Goal: Task Accomplishment & Management: Manage account settings

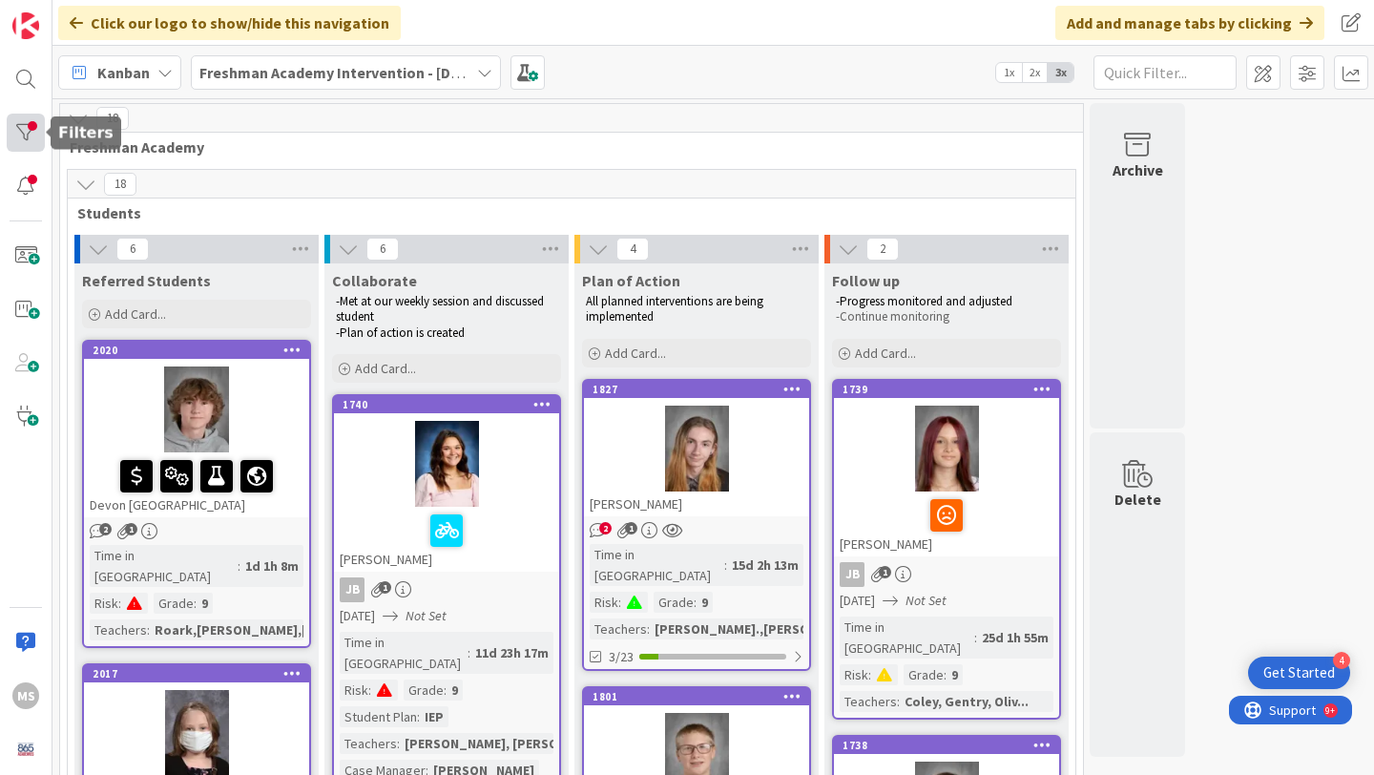
click at [27, 129] on div at bounding box center [26, 133] width 38 height 38
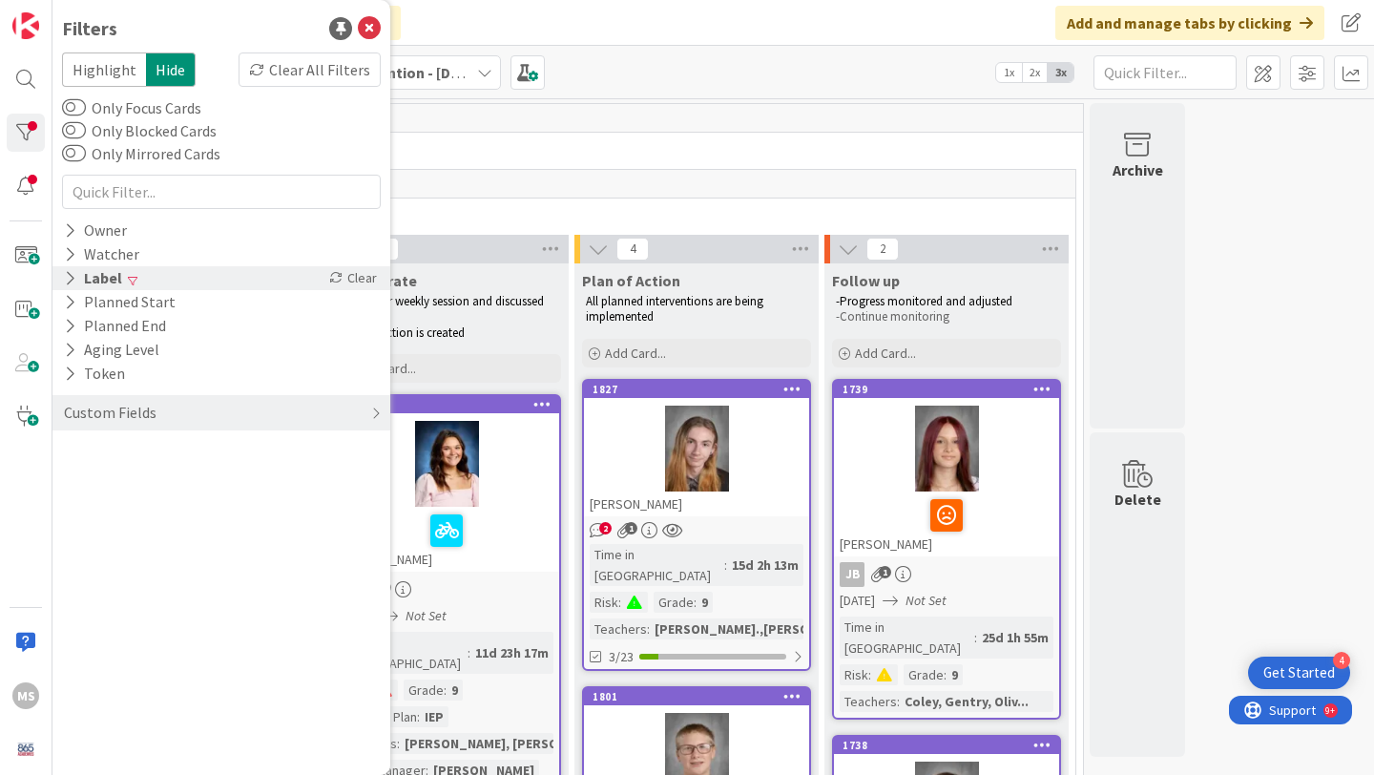
click at [71, 278] on icon at bounding box center [70, 278] width 12 height 16
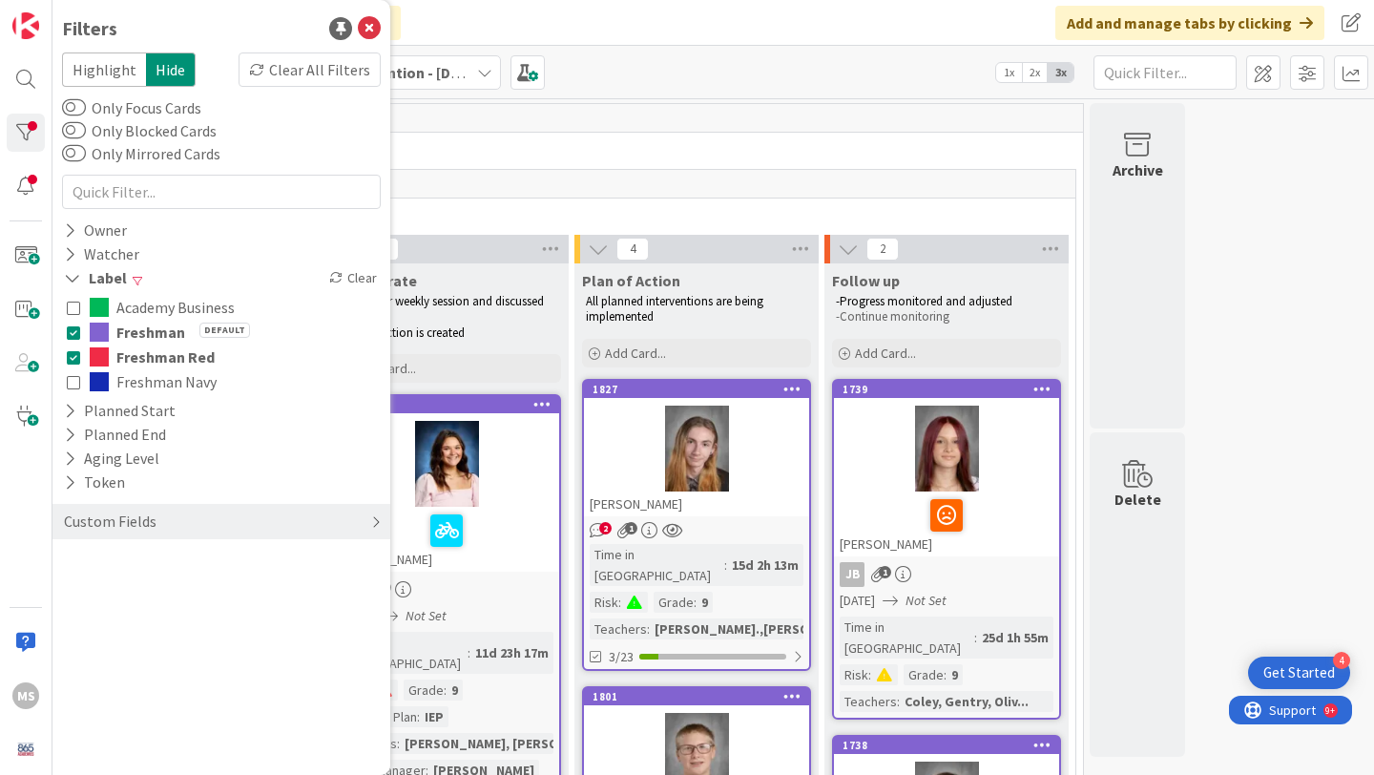
click at [199, 519] on div "Custom Fields" at bounding box center [221, 521] width 338 height 35
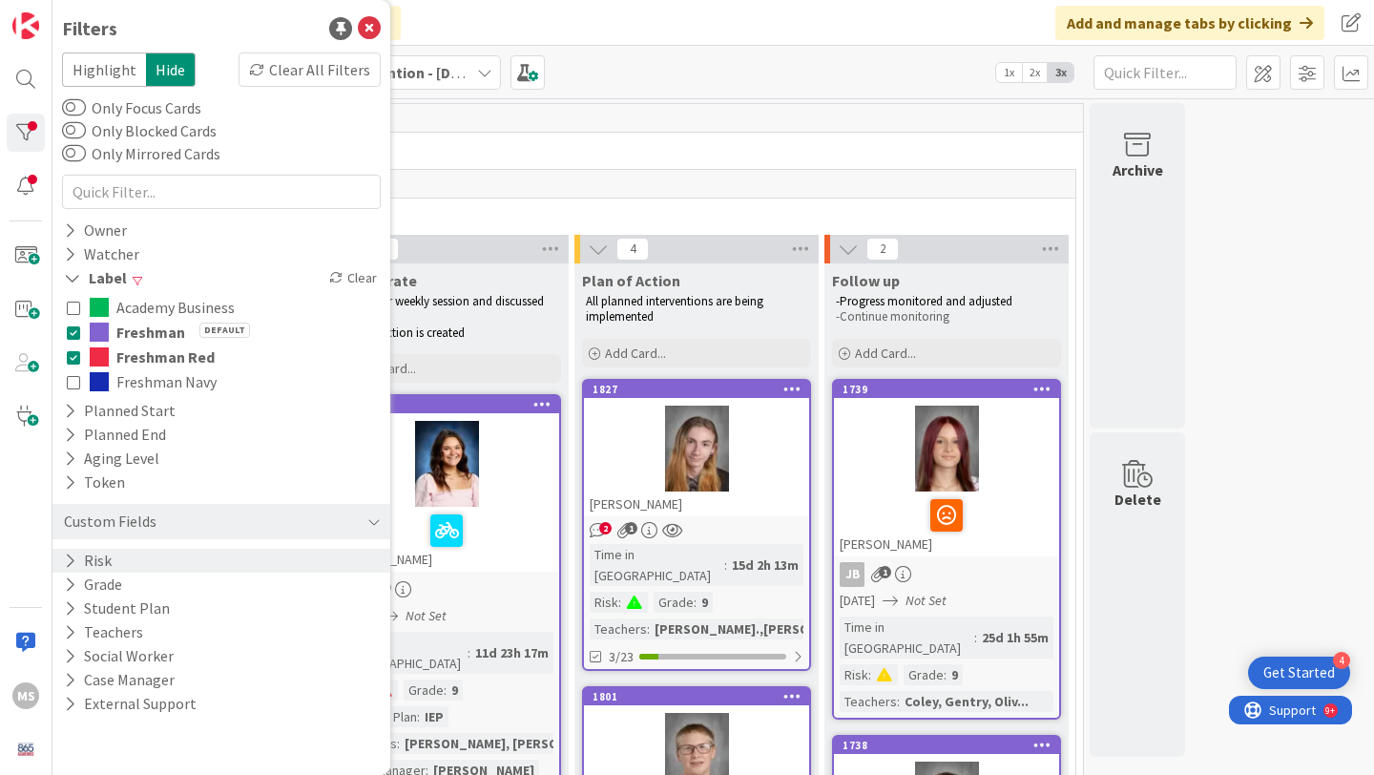
click at [211, 569] on div "Risk" at bounding box center [221, 561] width 338 height 24
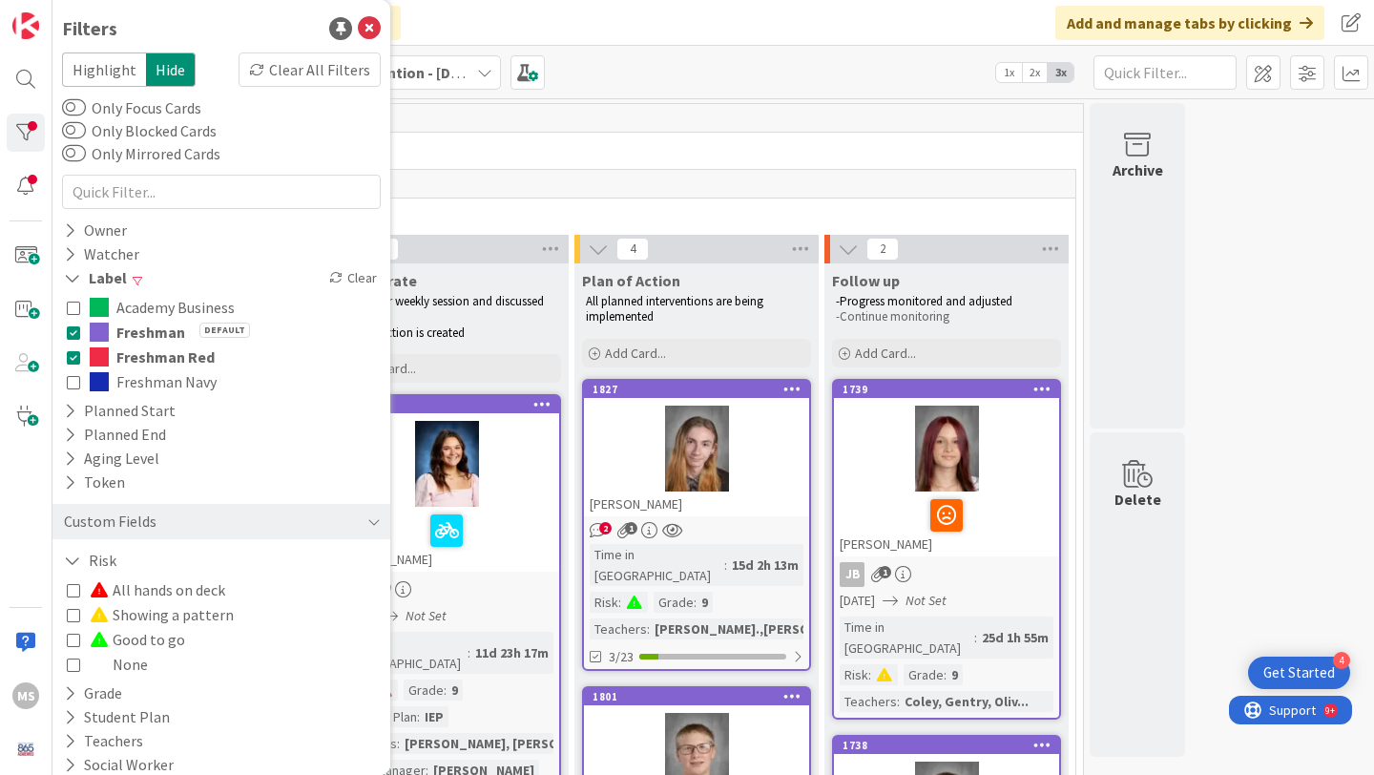
click at [174, 592] on span "All hands on deck" at bounding box center [158, 589] width 136 height 25
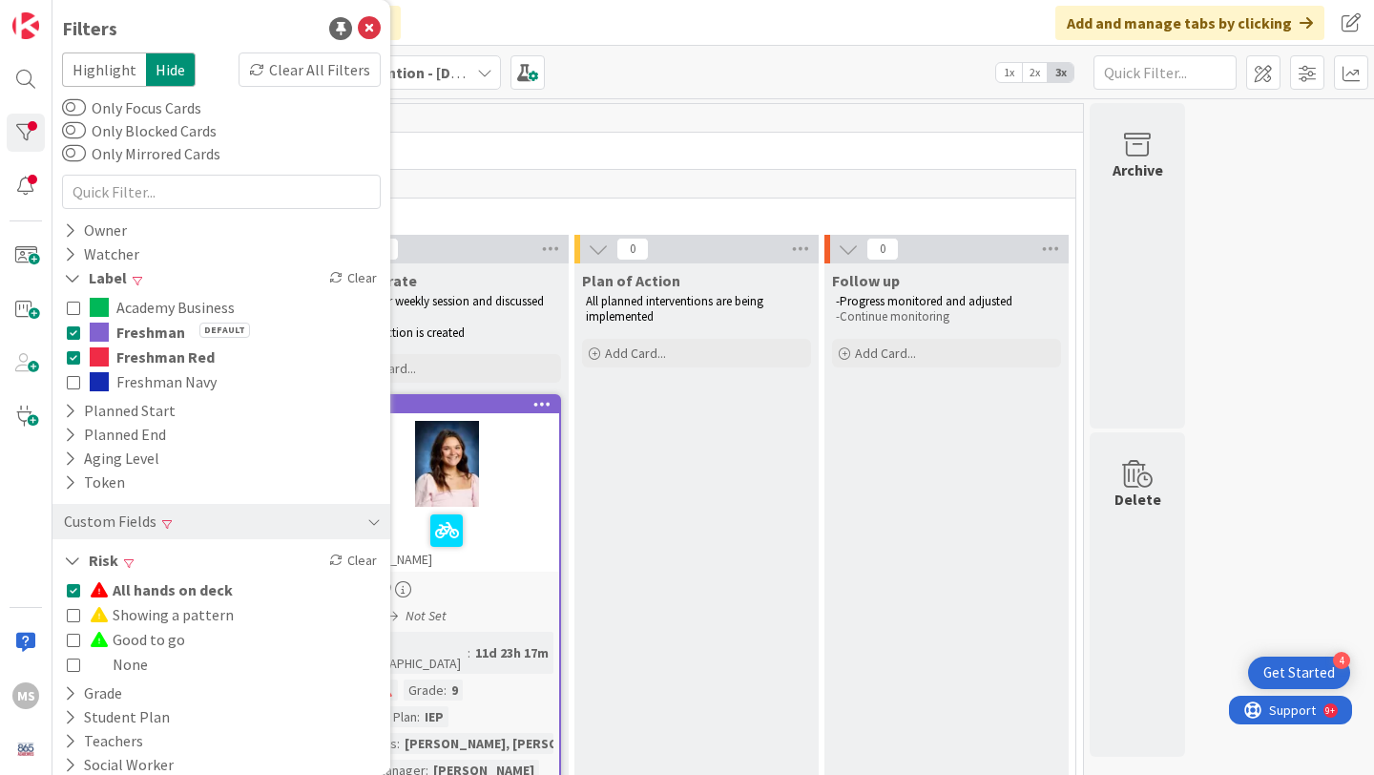
click at [656, 198] on div "5" at bounding box center [572, 184] width 1008 height 29
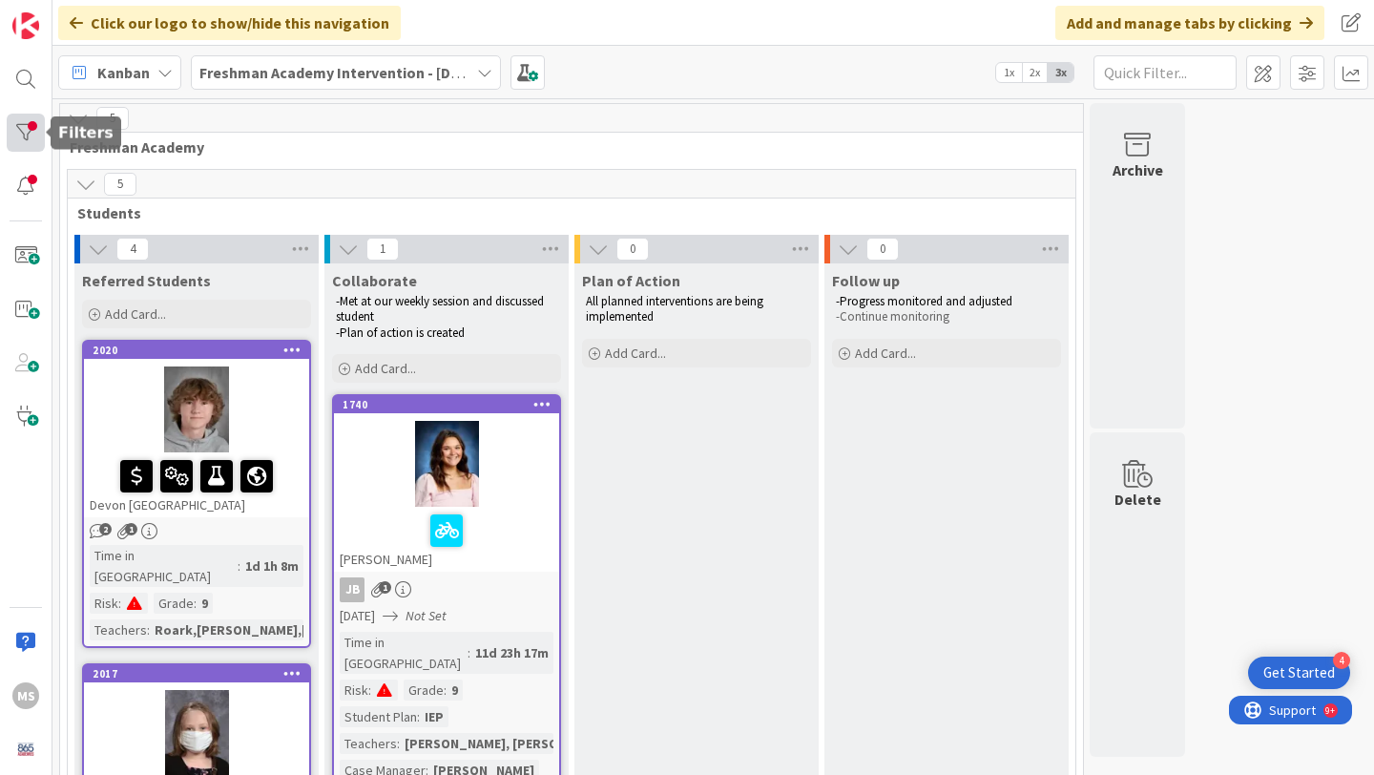
click at [32, 136] on div at bounding box center [26, 133] width 38 height 38
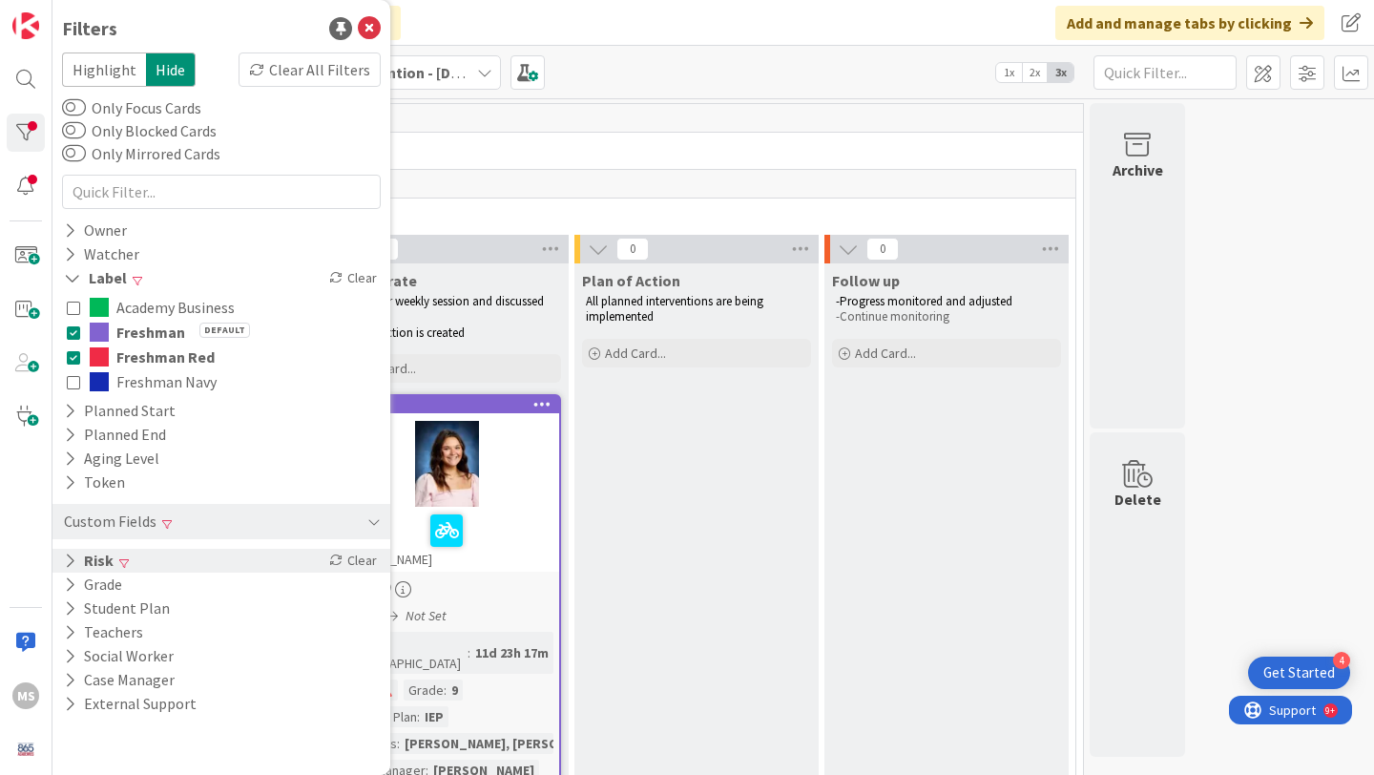
click at [89, 564] on button "Risk" at bounding box center [88, 561] width 53 height 24
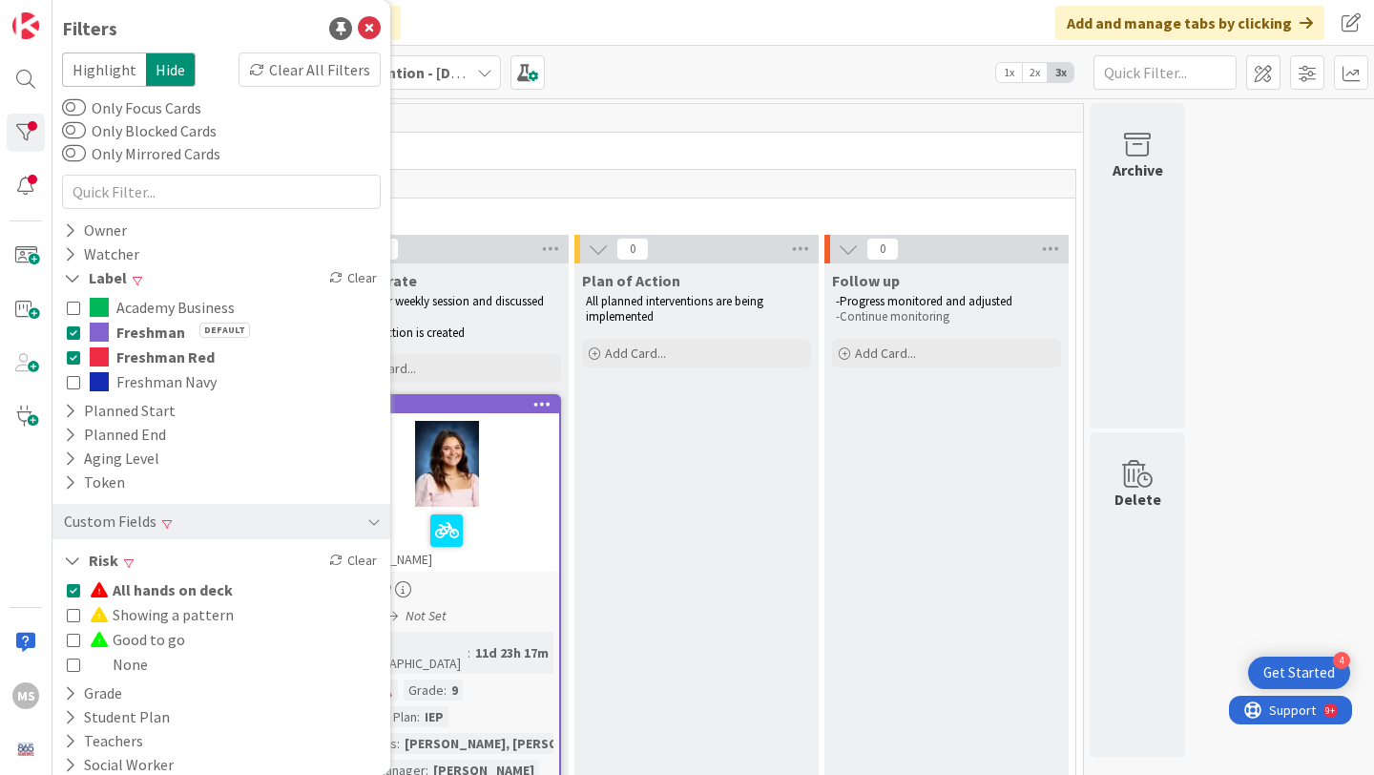
click at [74, 594] on icon at bounding box center [73, 589] width 13 height 13
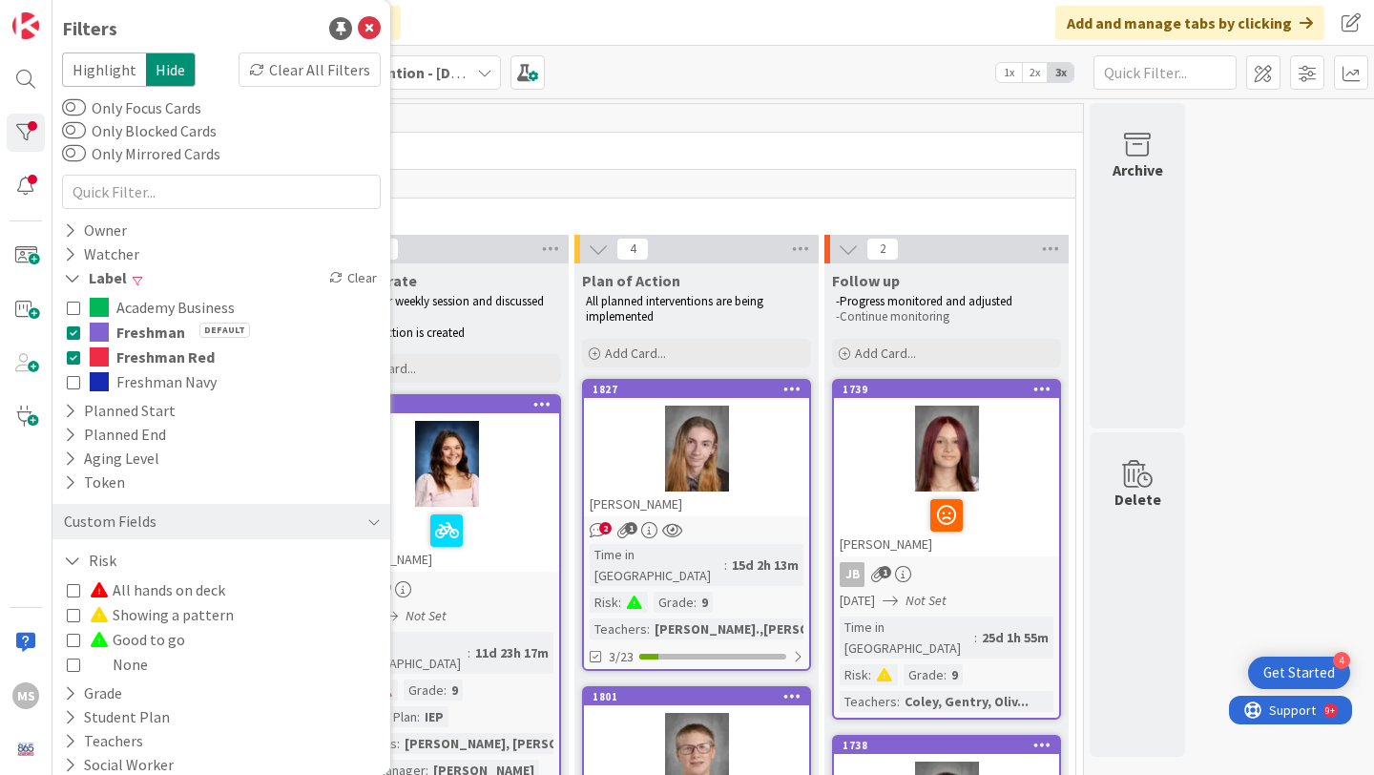
scroll to position [64, 0]
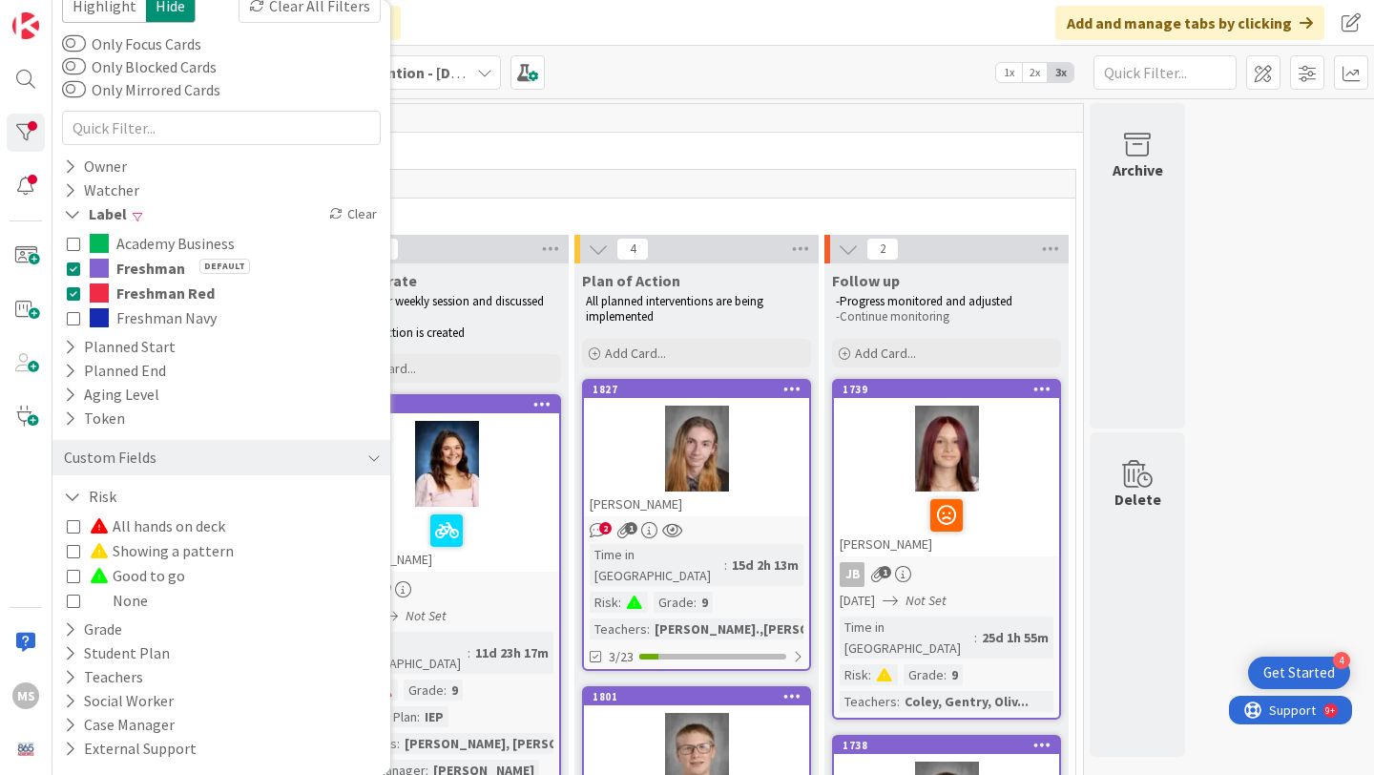
click at [716, 155] on span "Freshman Academy" at bounding box center [565, 146] width 990 height 19
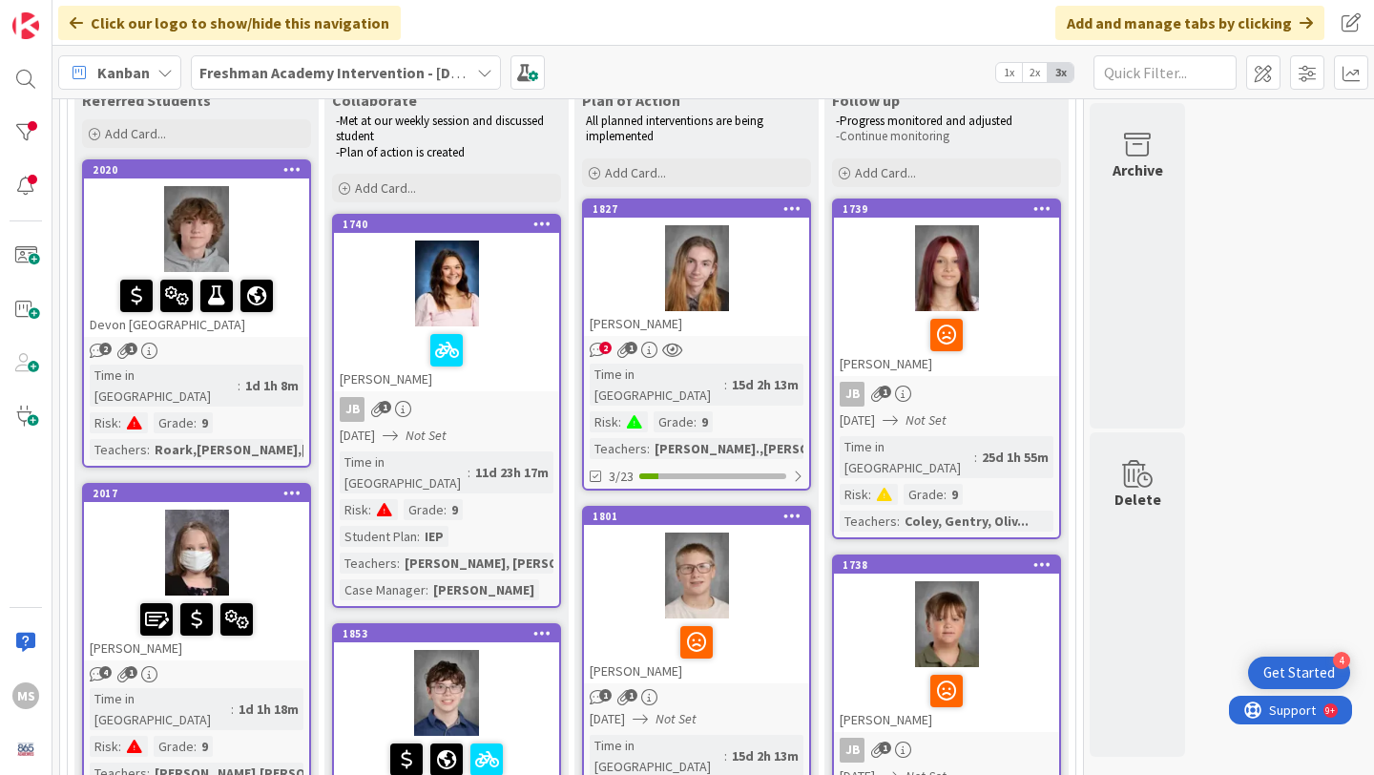
scroll to position [0, 0]
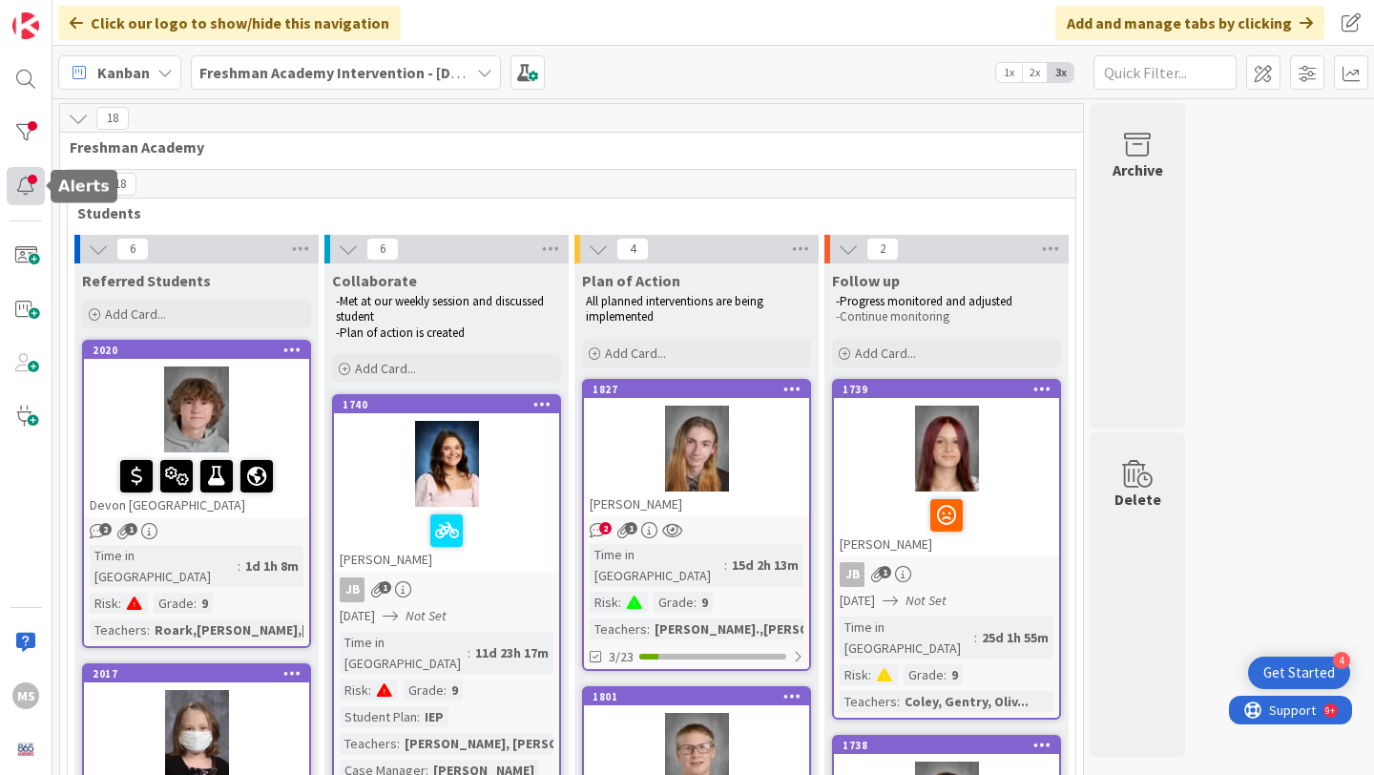
click at [24, 195] on div at bounding box center [26, 186] width 38 height 38
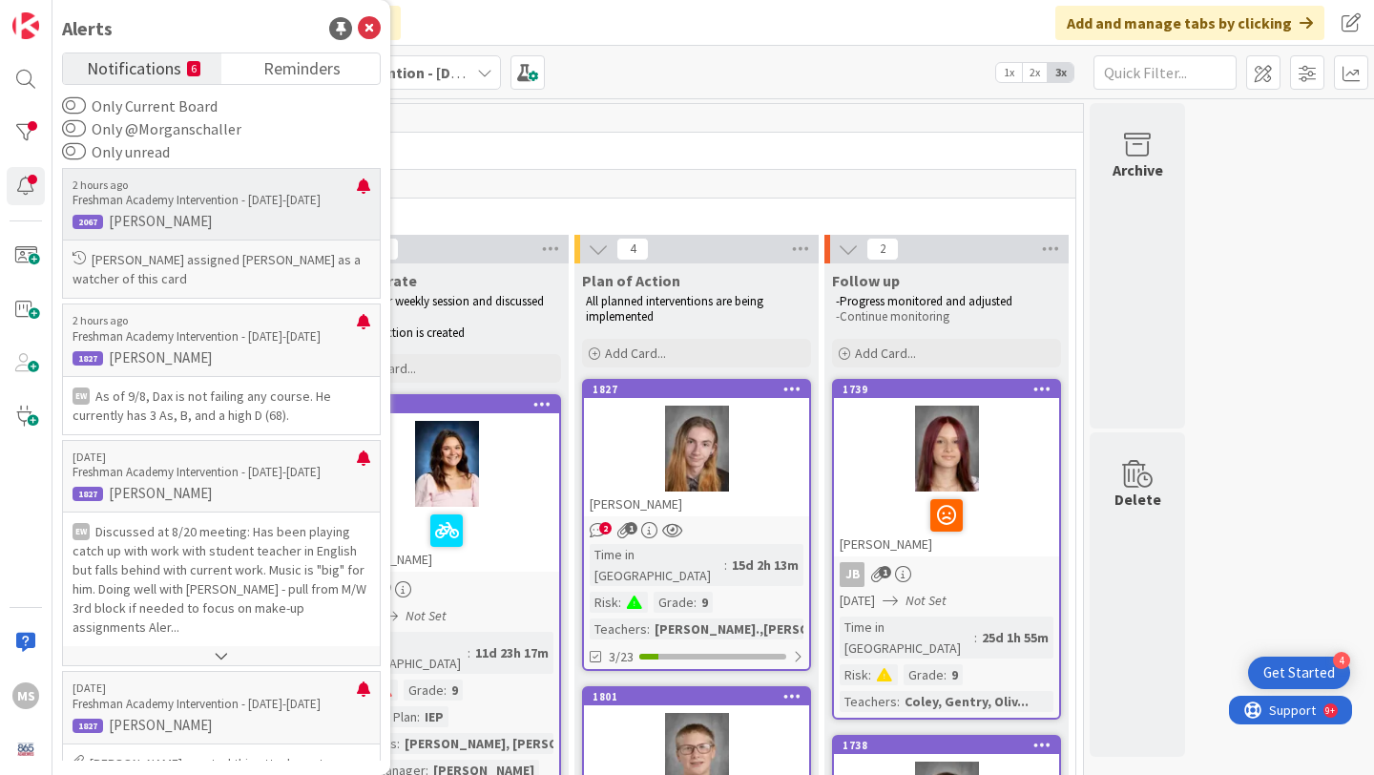
click at [242, 275] on p "[PERSON_NAME] assigned [PERSON_NAME] as a watcher of this card" at bounding box center [222, 269] width 298 height 38
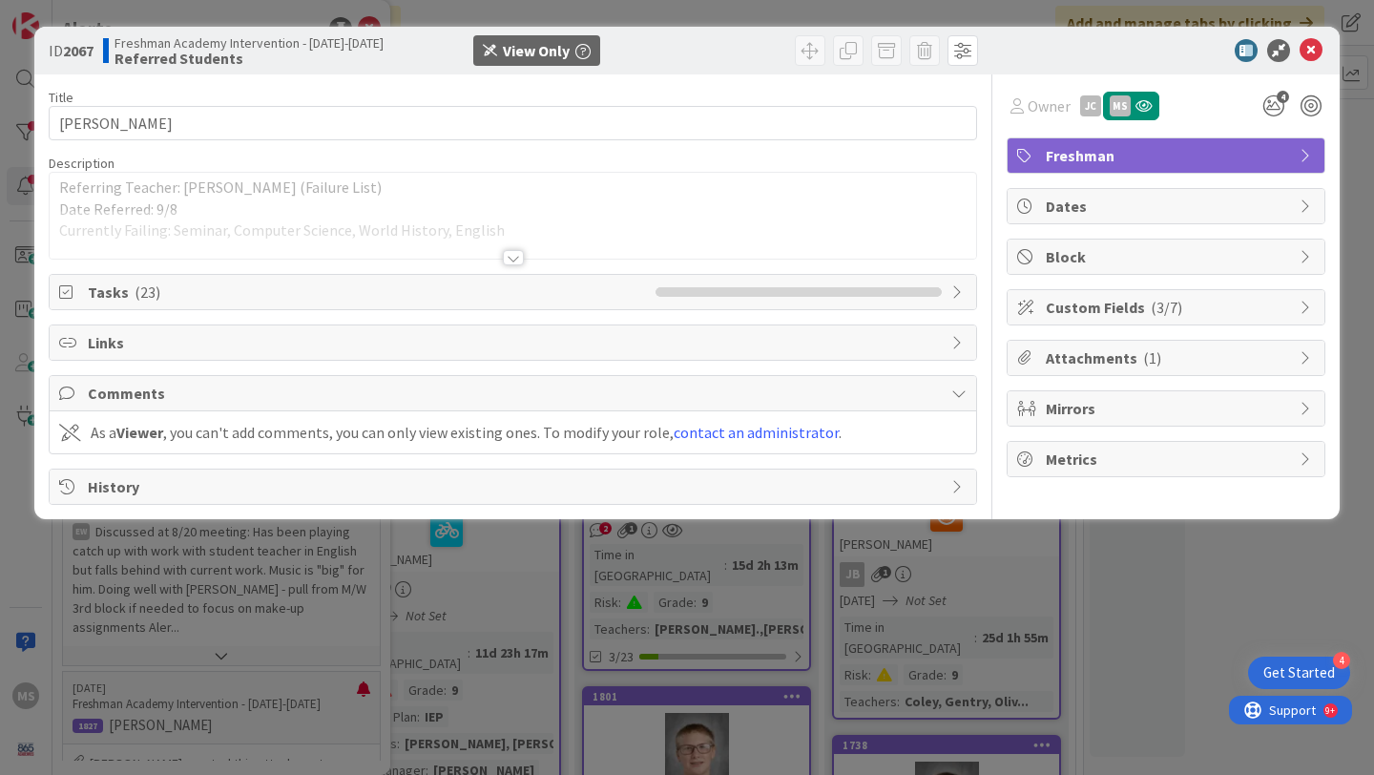
click at [511, 250] on div at bounding box center [513, 257] width 21 height 15
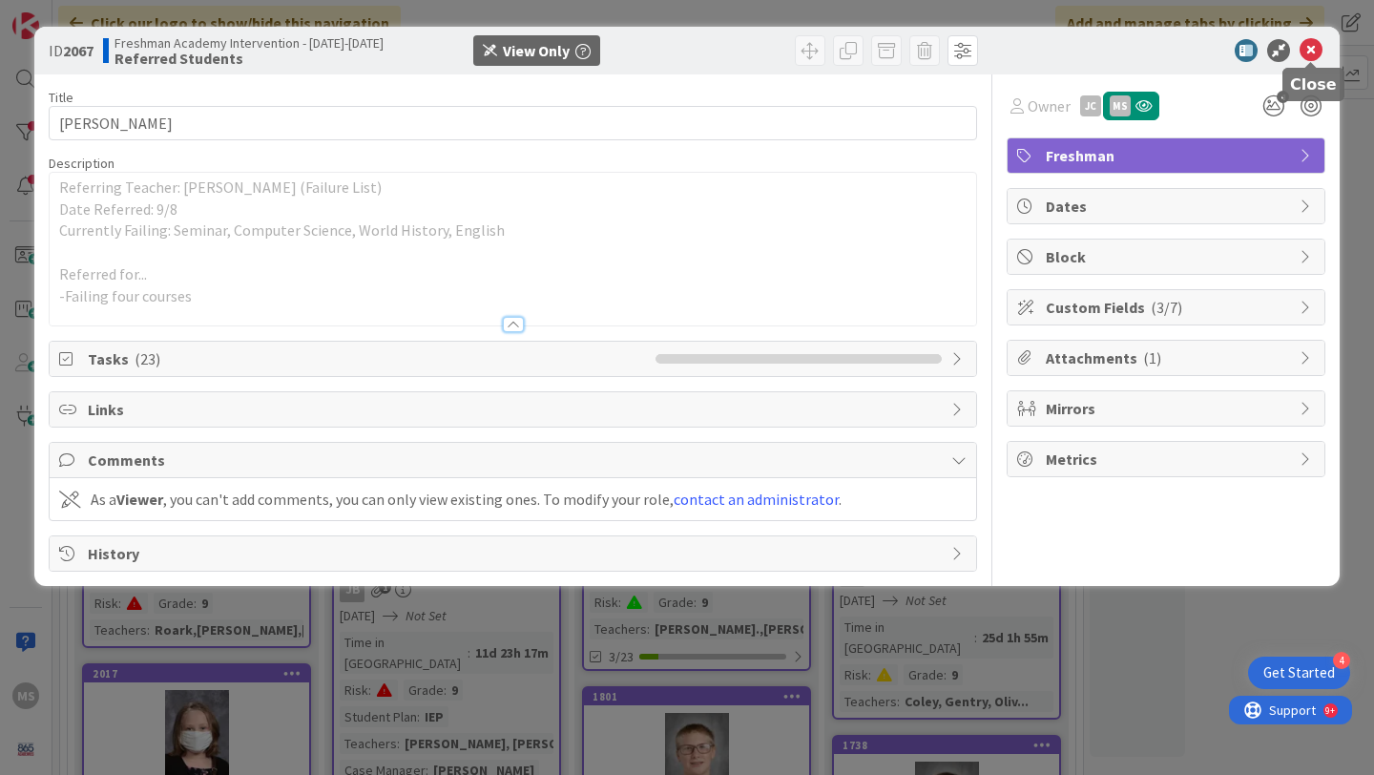
click at [1308, 52] on icon at bounding box center [1311, 50] width 23 height 23
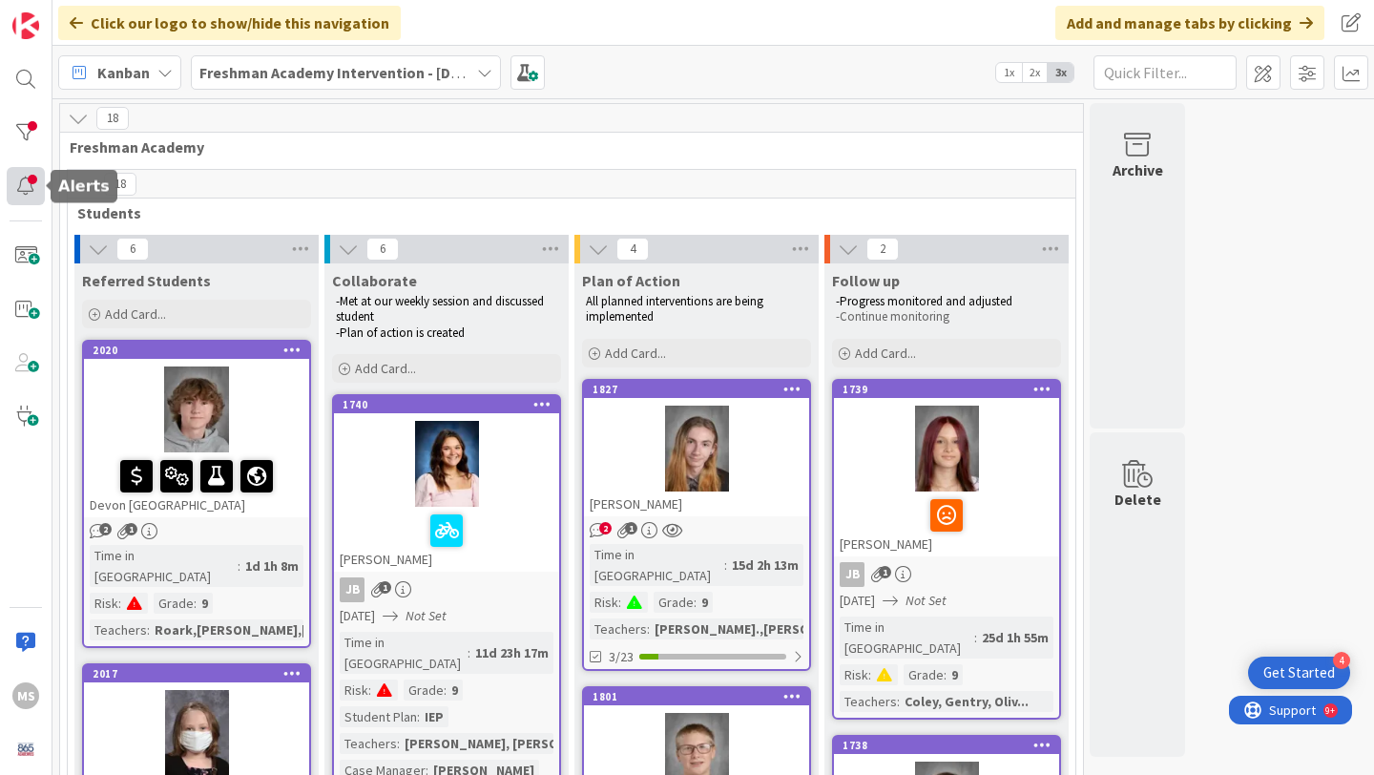
click at [25, 187] on div at bounding box center [26, 186] width 38 height 38
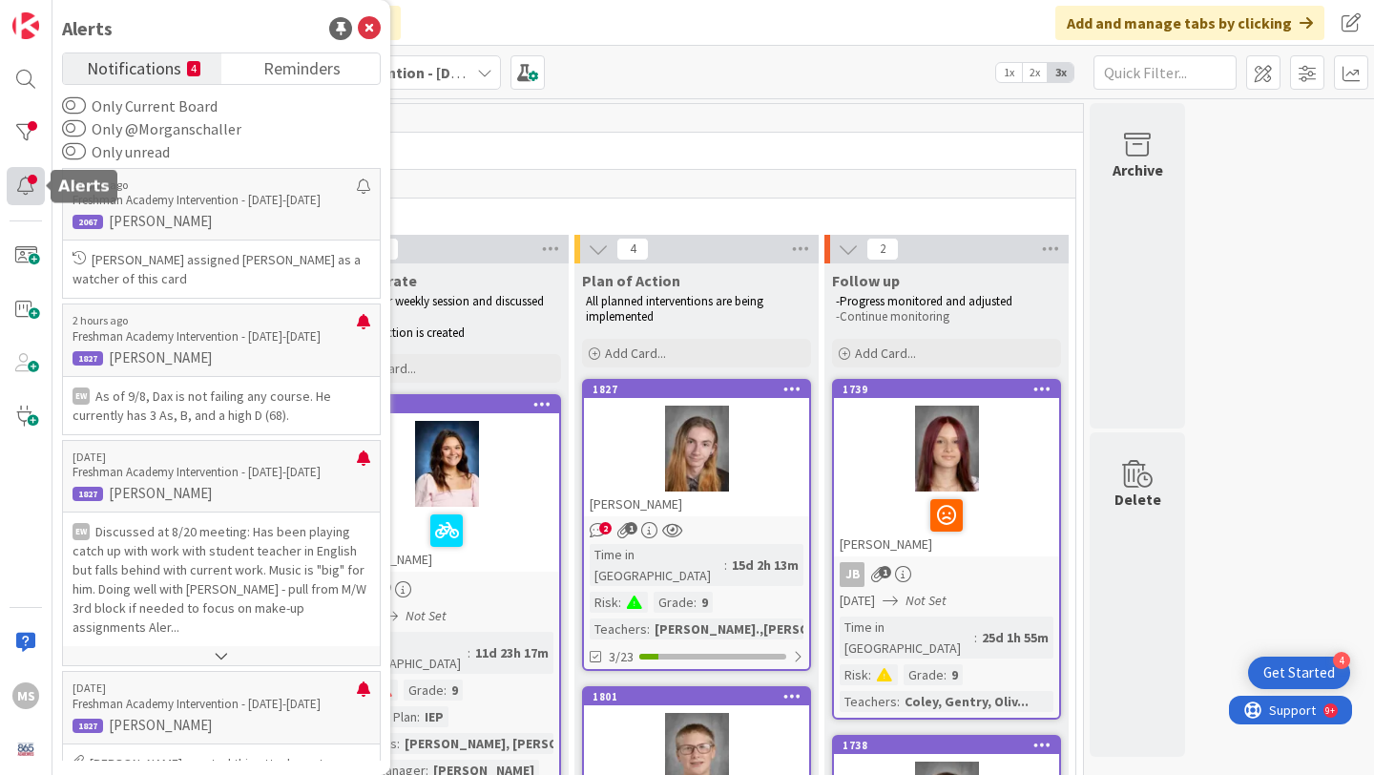
click at [34, 180] on div at bounding box center [26, 186] width 38 height 38
click at [182, 71] on link "Notifications 4" at bounding box center [142, 68] width 158 height 31
click at [83, 134] on button "Only @Morganschaller" at bounding box center [74, 128] width 24 height 19
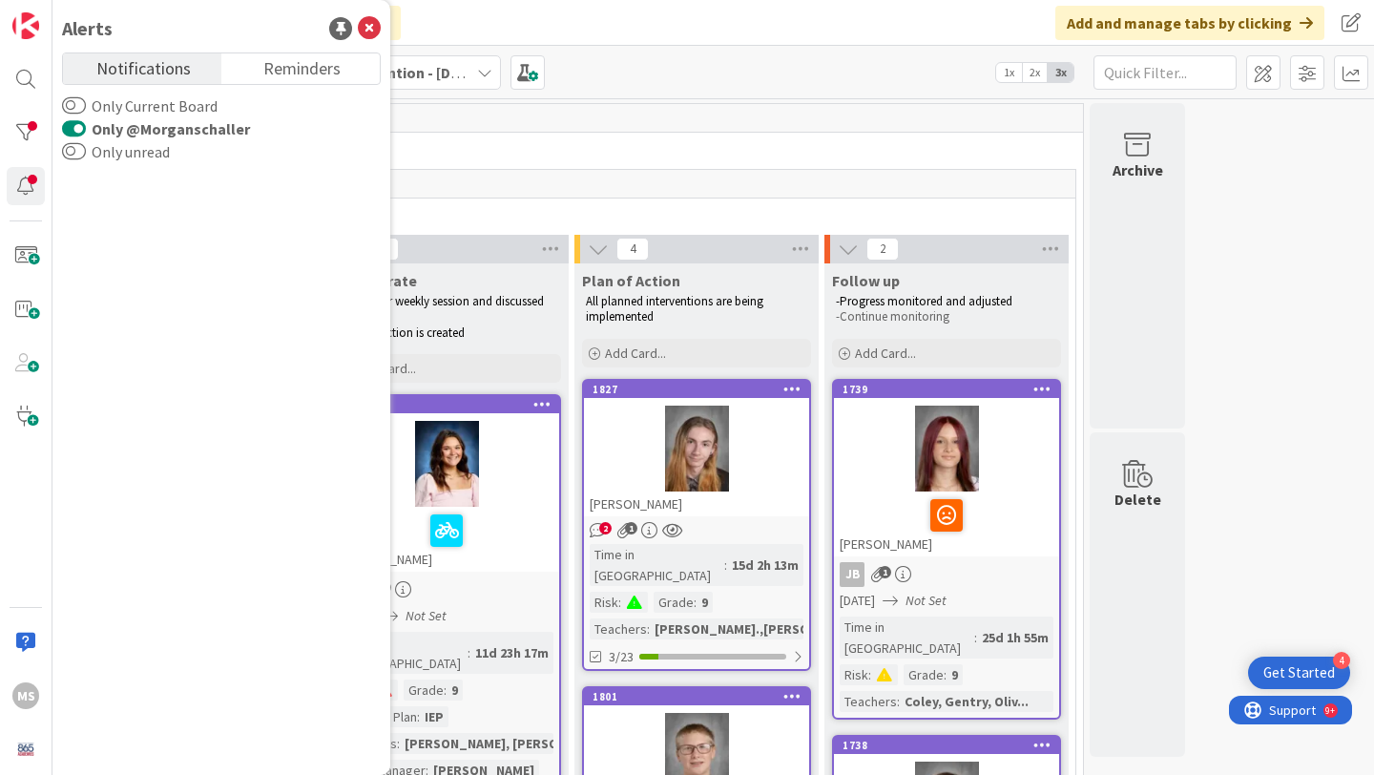
click at [64, 127] on button "Only @Morganschaller" at bounding box center [74, 128] width 24 height 19
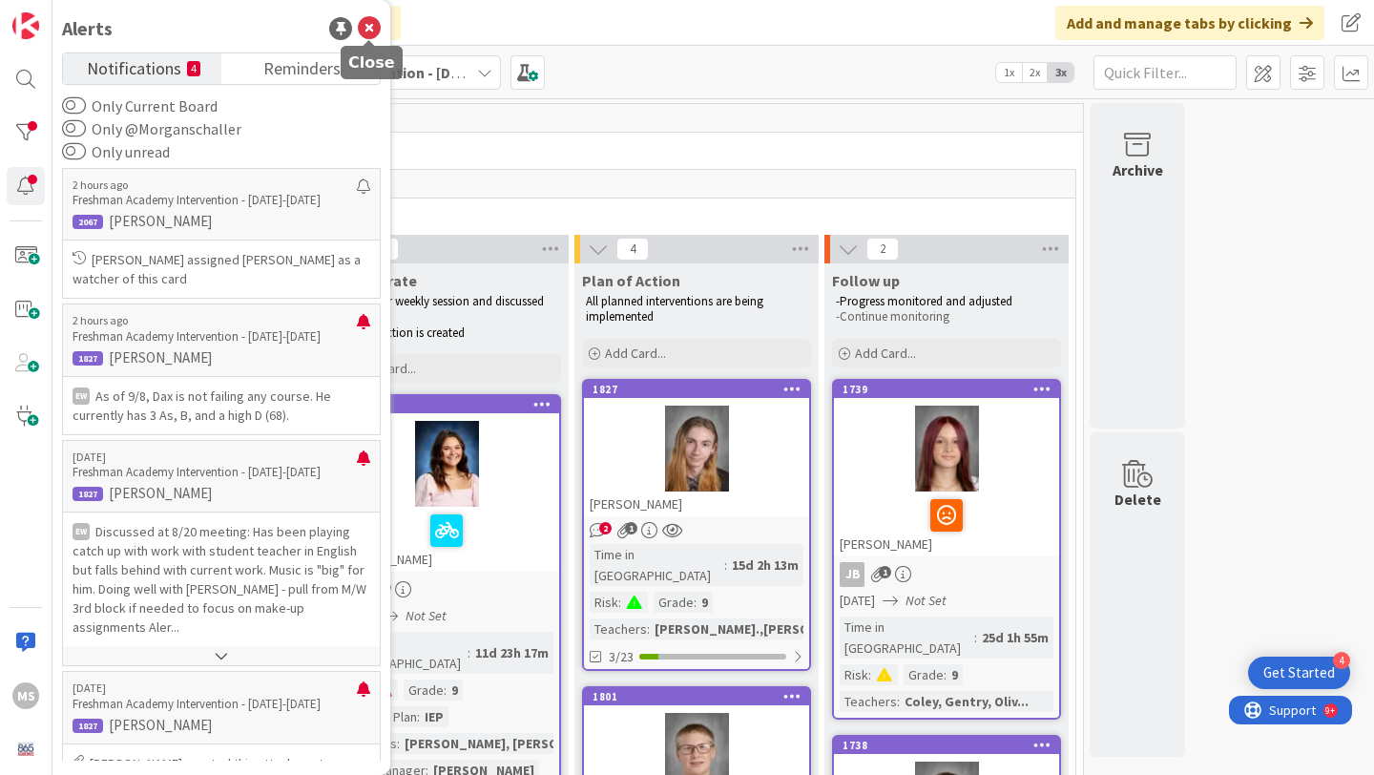
click at [377, 28] on icon at bounding box center [369, 28] width 23 height 23
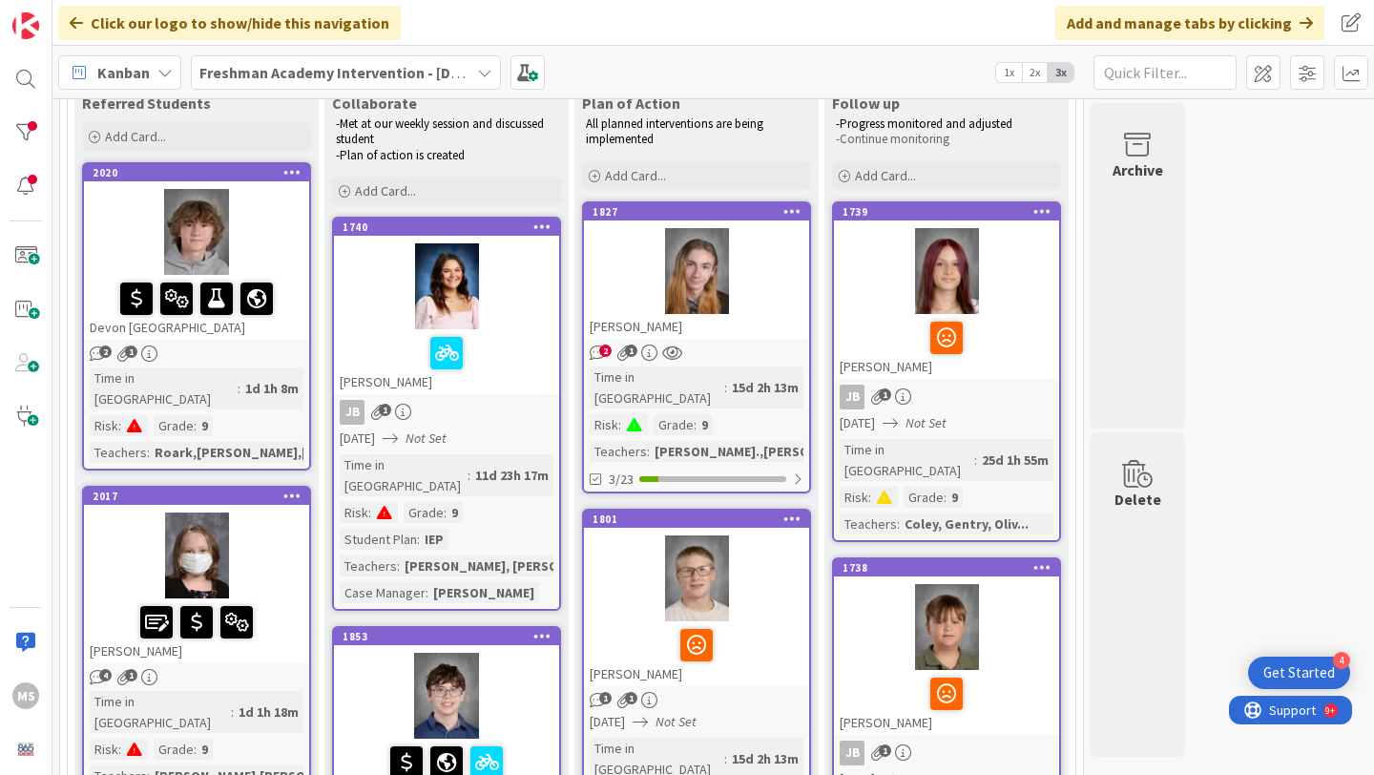
scroll to position [219, 0]
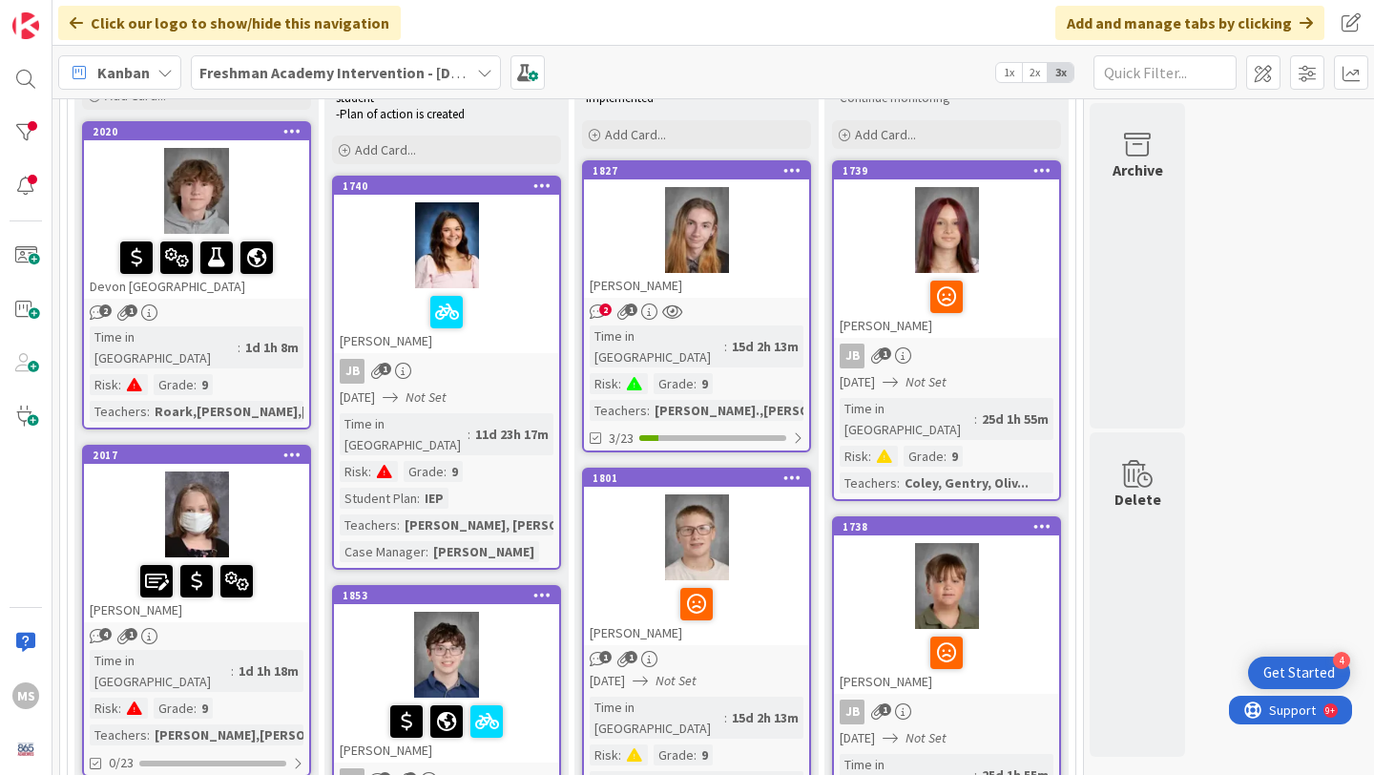
click at [599, 317] on icon "2" at bounding box center [598, 311] width 16 height 16
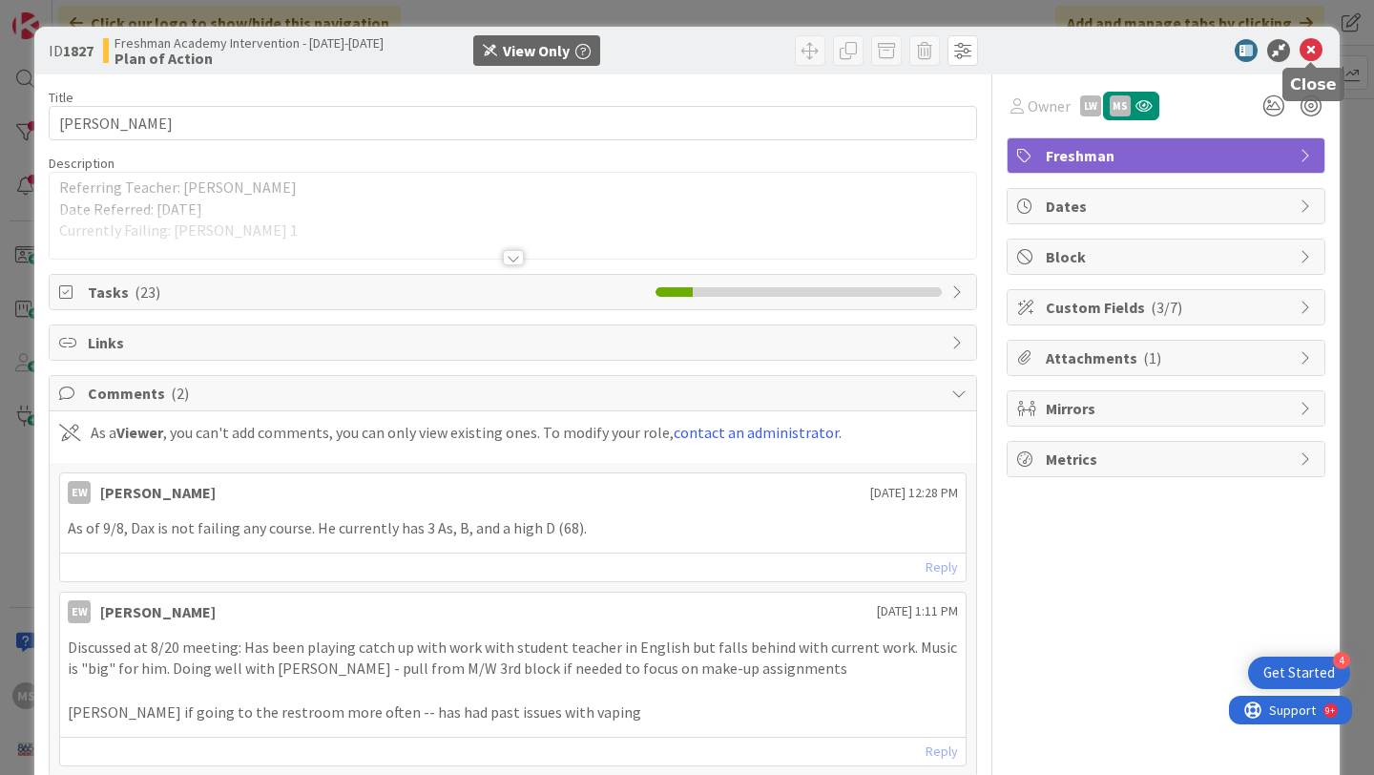
click at [1312, 50] on icon at bounding box center [1311, 50] width 23 height 23
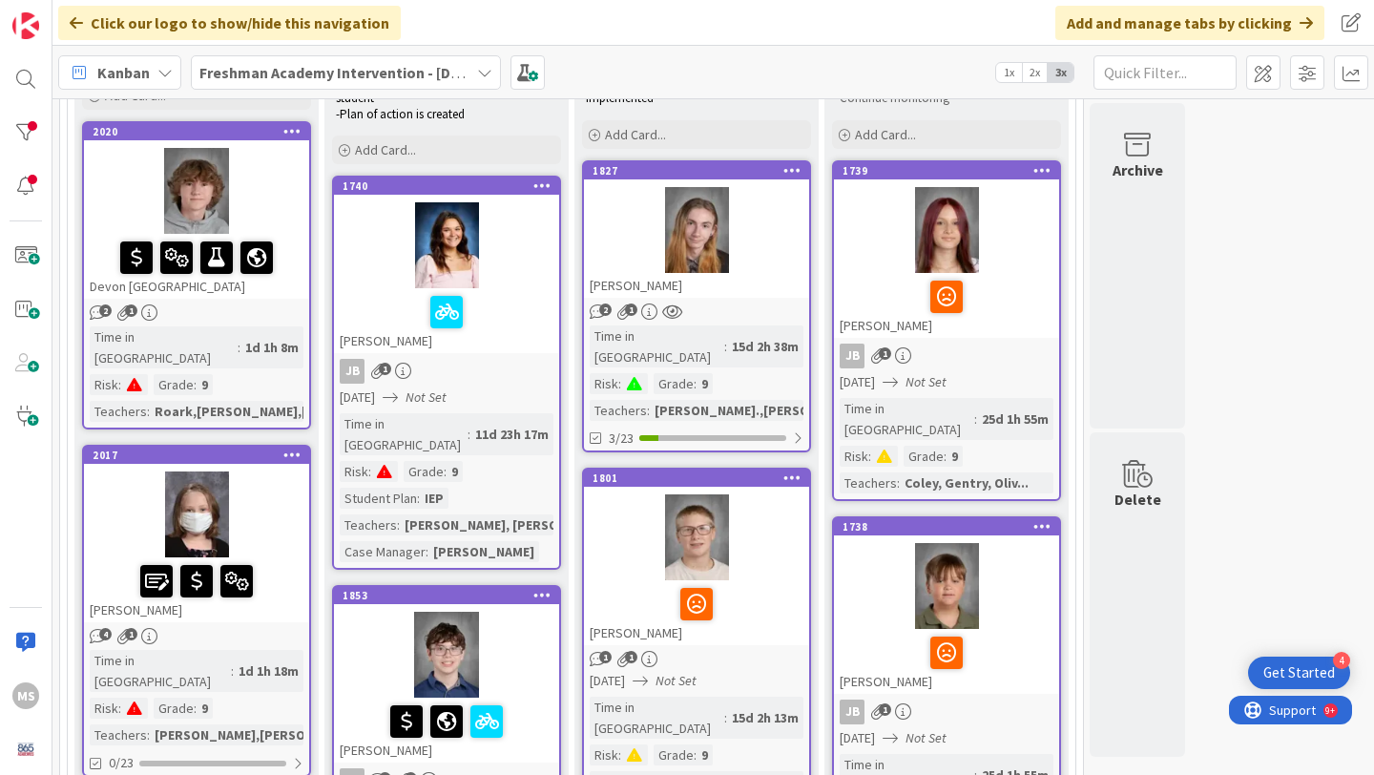
click at [106, 313] on span "2" at bounding box center [105, 310] width 12 height 12
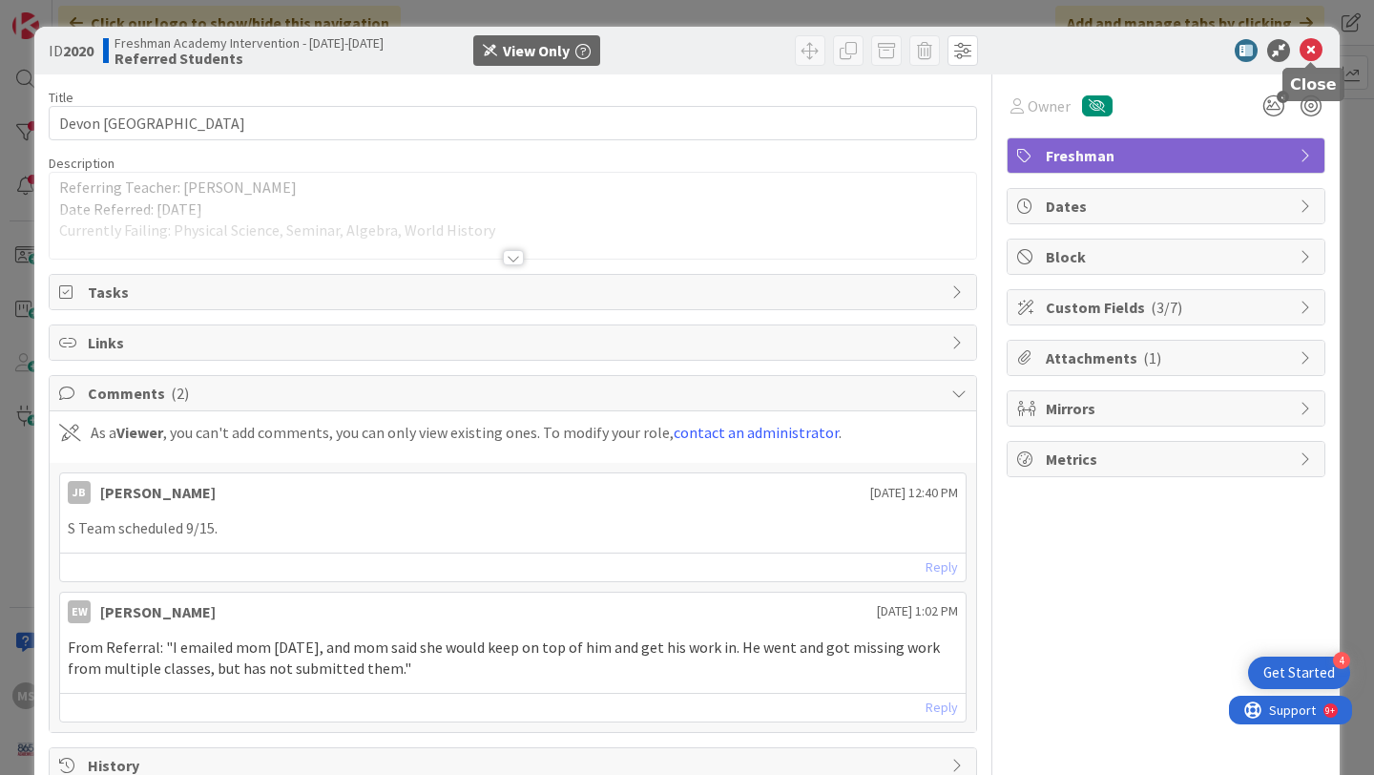
click at [1320, 45] on icon at bounding box center [1311, 50] width 23 height 23
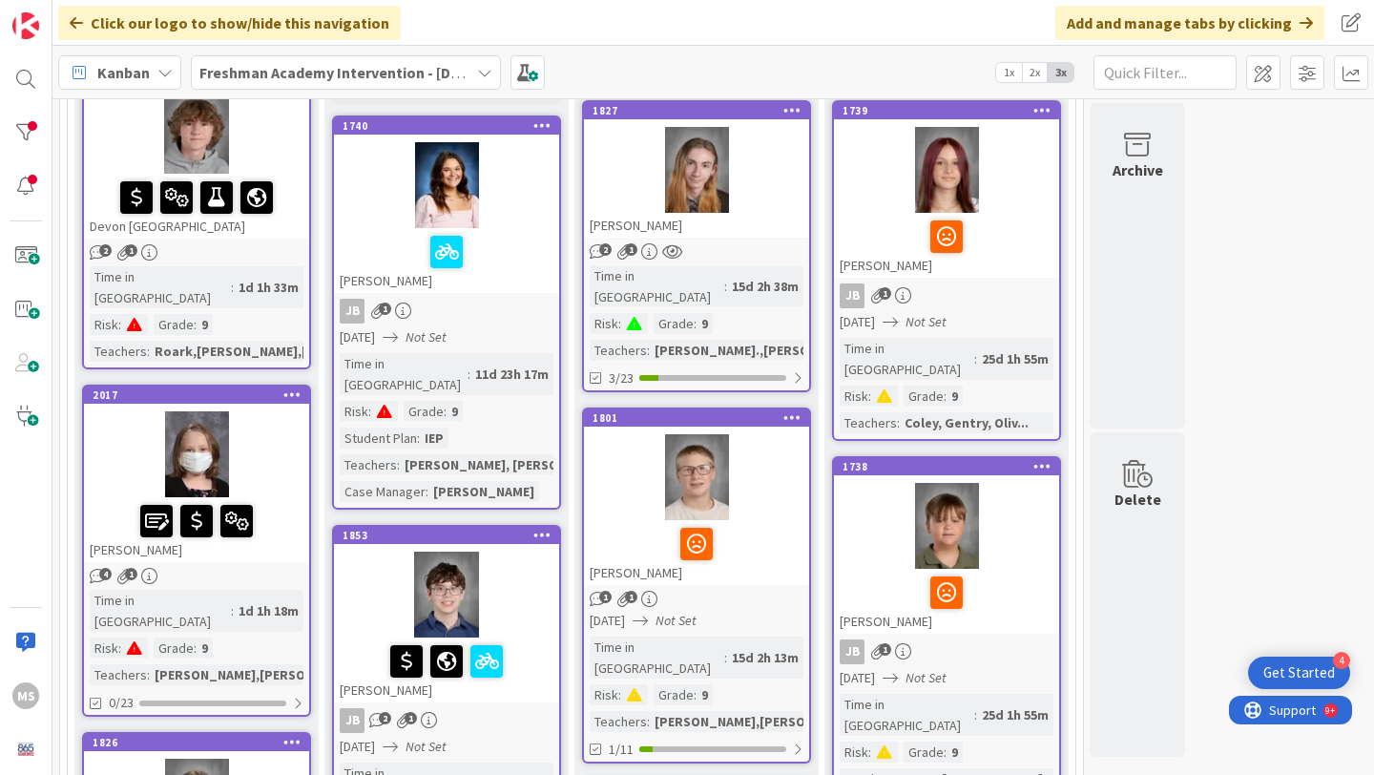
click at [105, 568] on icon "4" at bounding box center [98, 576] width 16 height 16
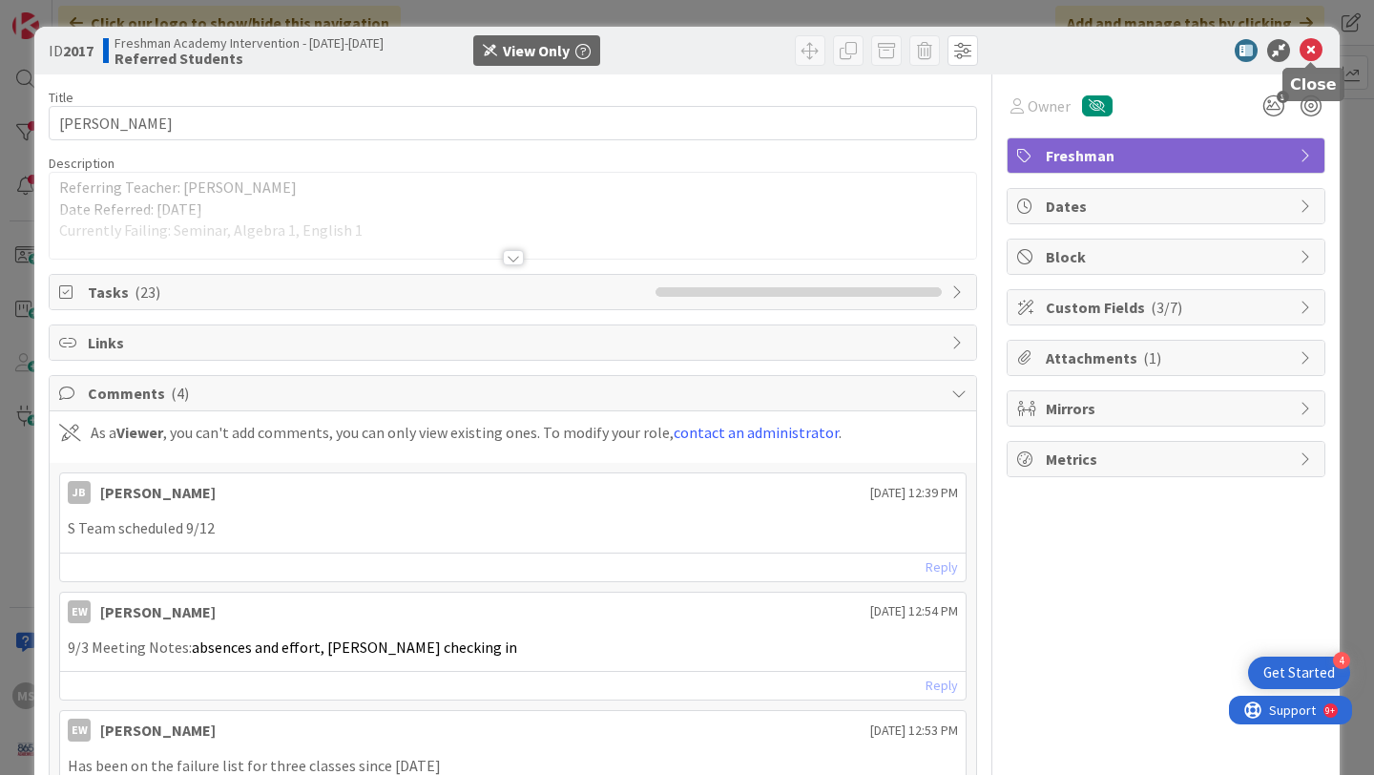
click at [1308, 54] on icon at bounding box center [1311, 50] width 23 height 23
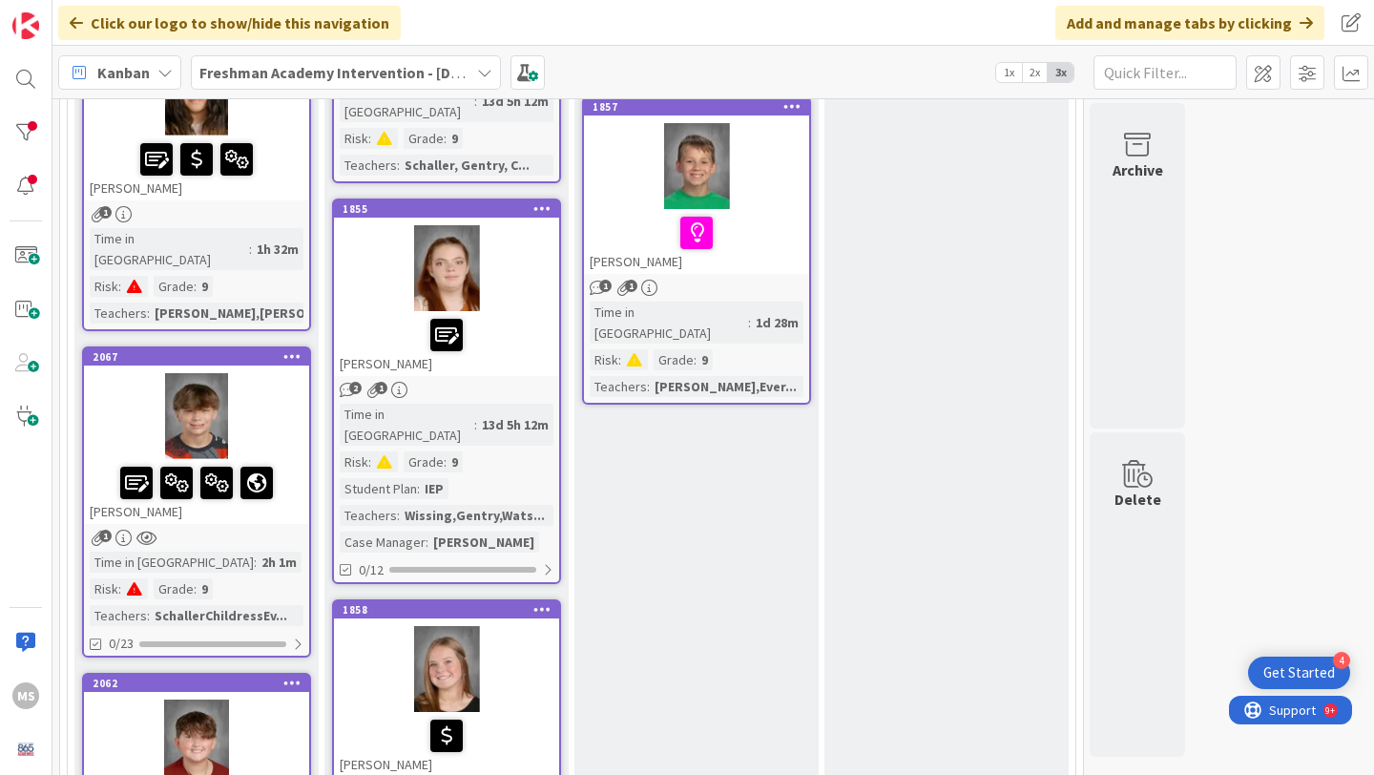
scroll to position [1359, 0]
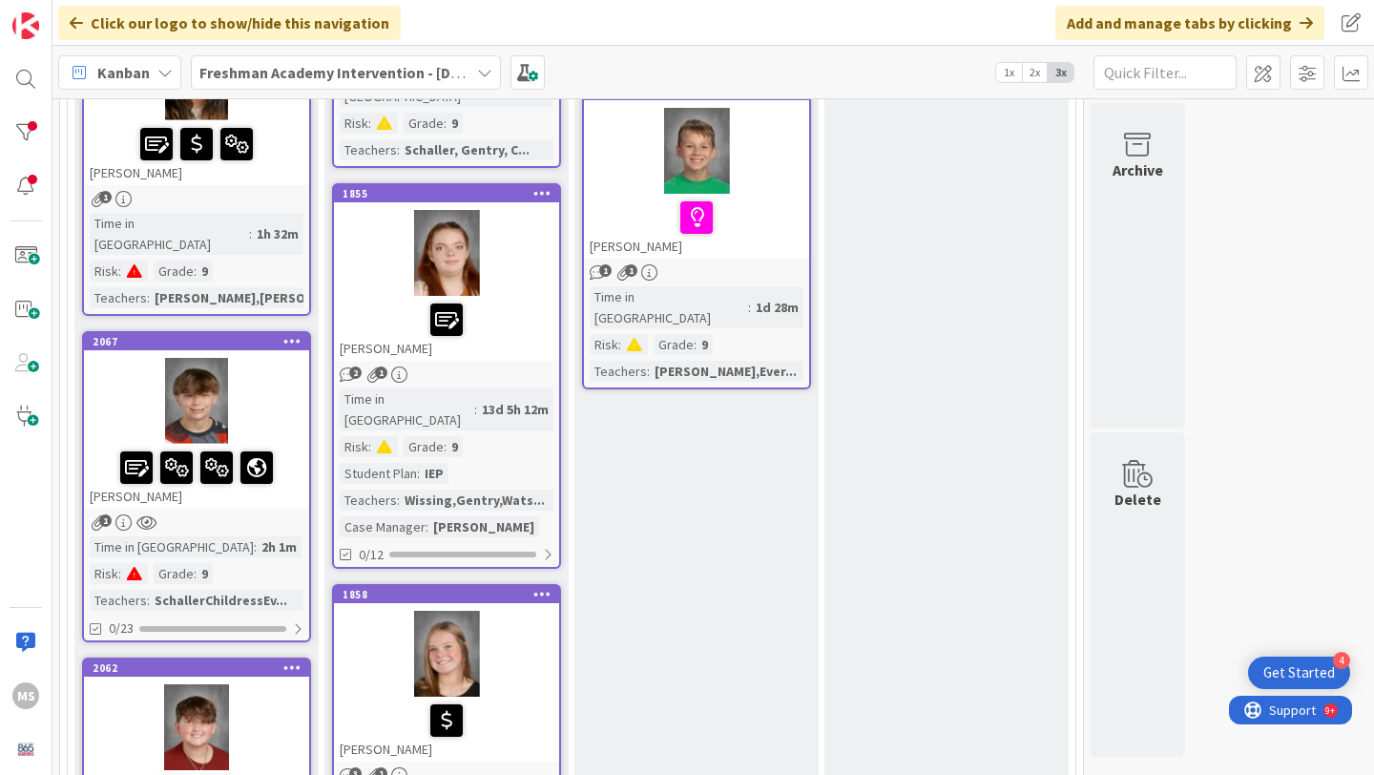
click at [102, 514] on span "1" at bounding box center [105, 520] width 12 height 12
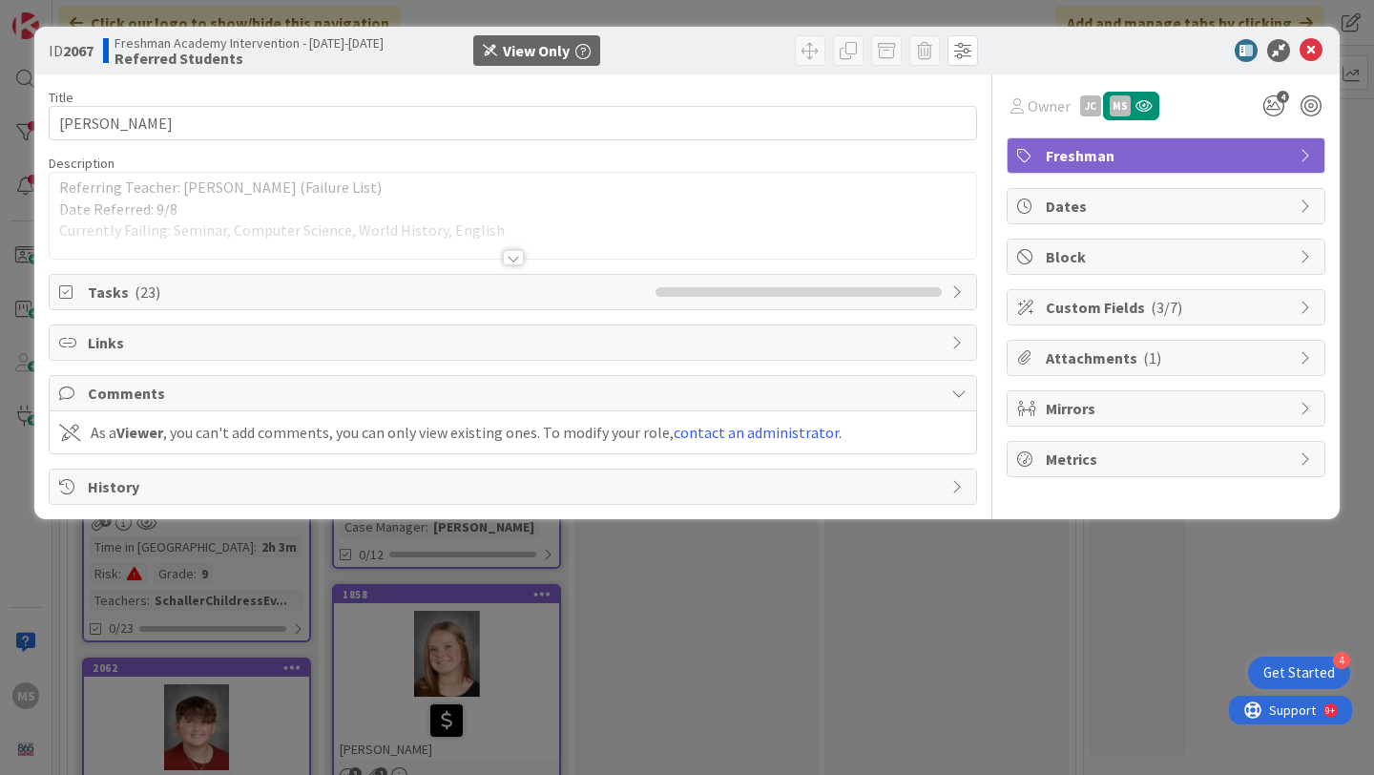
click at [956, 490] on icon at bounding box center [958, 486] width 15 height 15
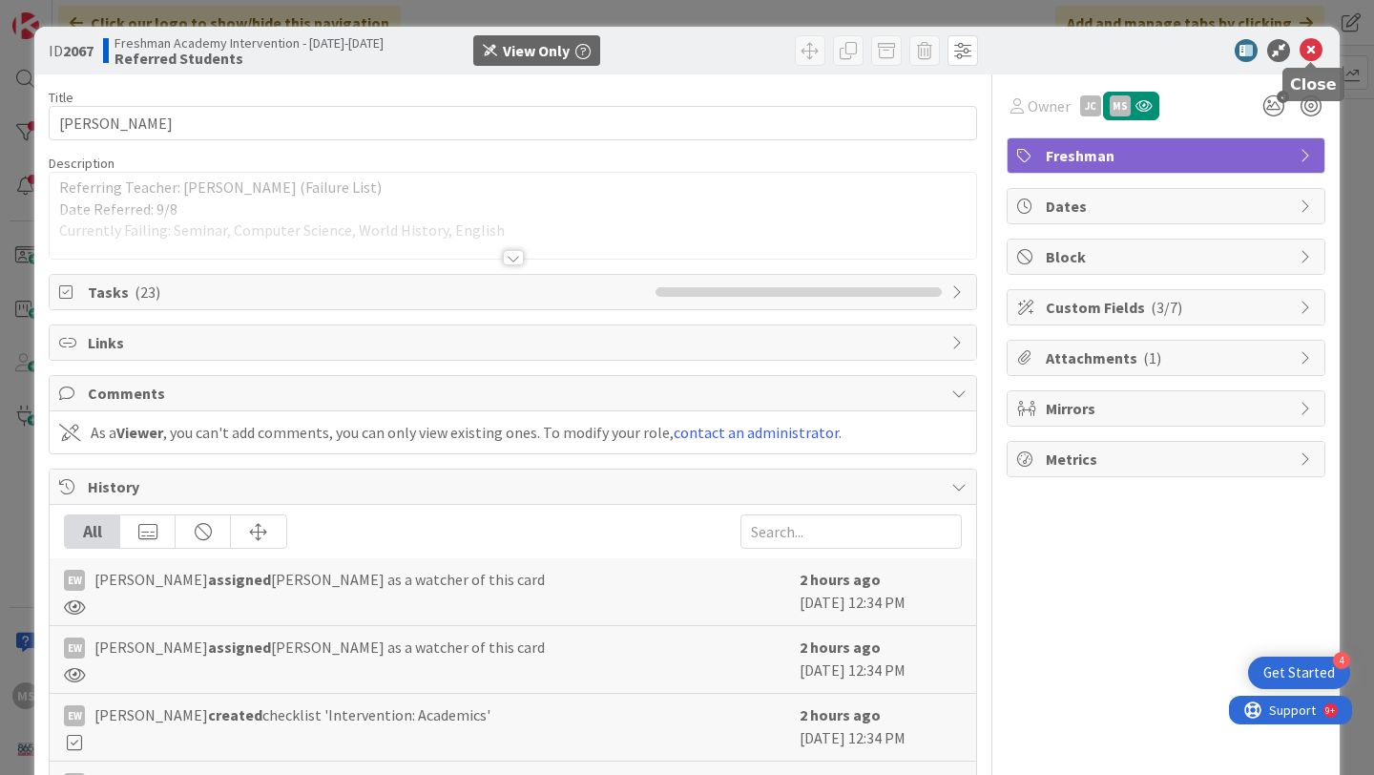
click at [1312, 54] on icon at bounding box center [1311, 50] width 23 height 23
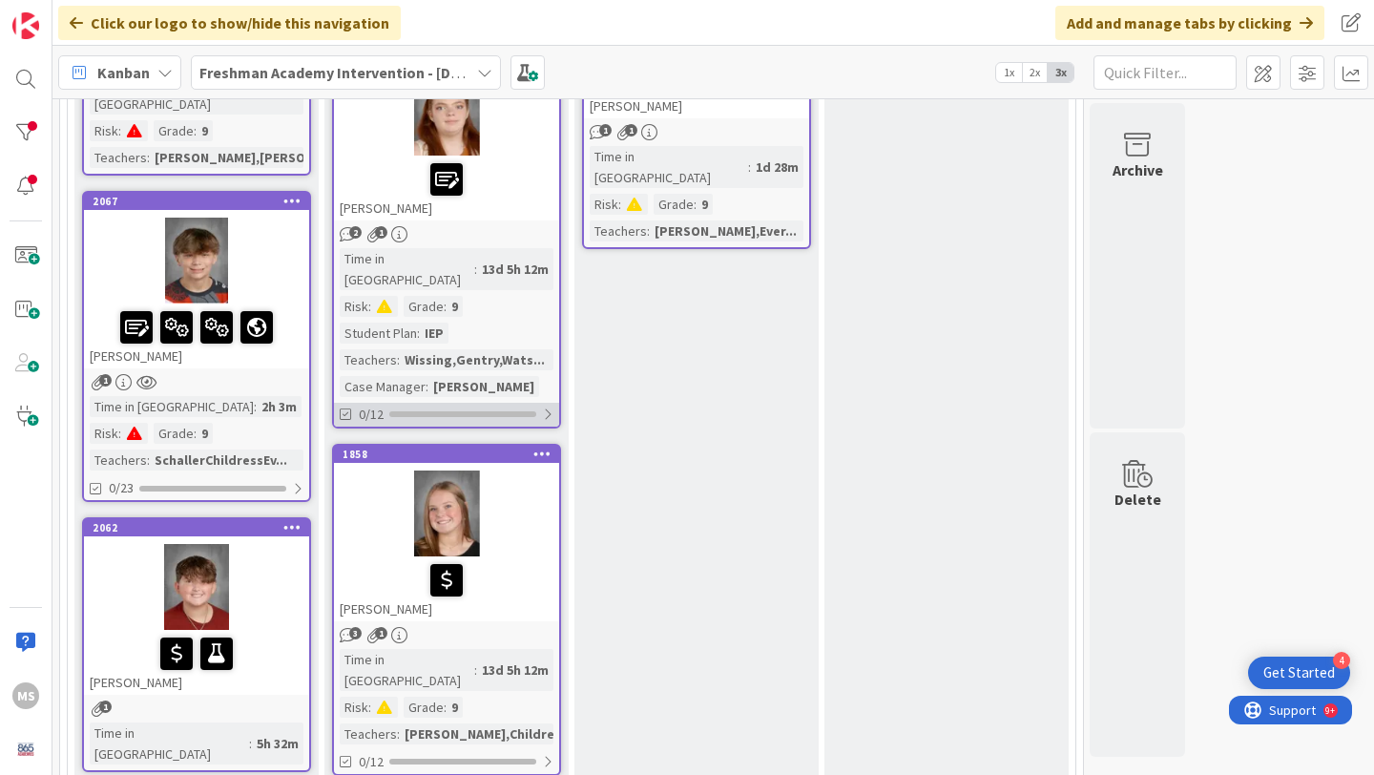
scroll to position [1501, 0]
